Goal: Task Accomplishment & Management: Manage account settings

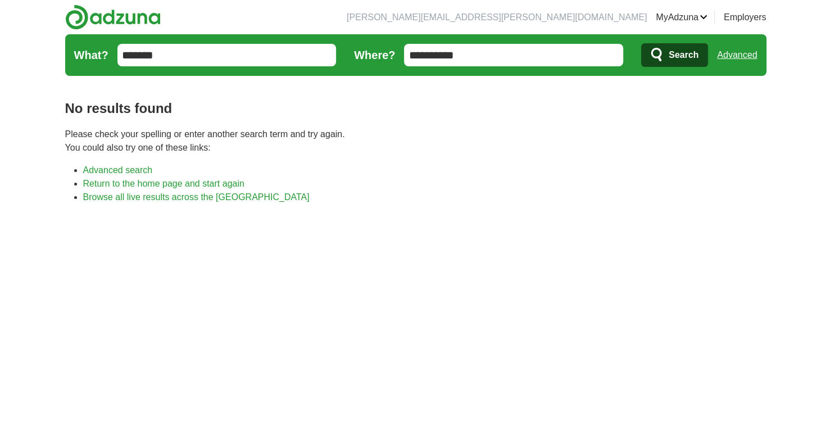
click at [674, 58] on span "Search" at bounding box center [684, 55] width 30 height 22
click at [603, 19] on li "[PERSON_NAME][EMAIL_ADDRESS][PERSON_NAME][DOMAIN_NAME]" at bounding box center [497, 17] width 300 height 13
click at [660, 15] on link "MyAdzuna" at bounding box center [682, 17] width 52 height 13
click at [0, 0] on link "Preferences" at bounding box center [0, 0] width 0 height 0
